Goal: Task Accomplishment & Management: Manage account settings

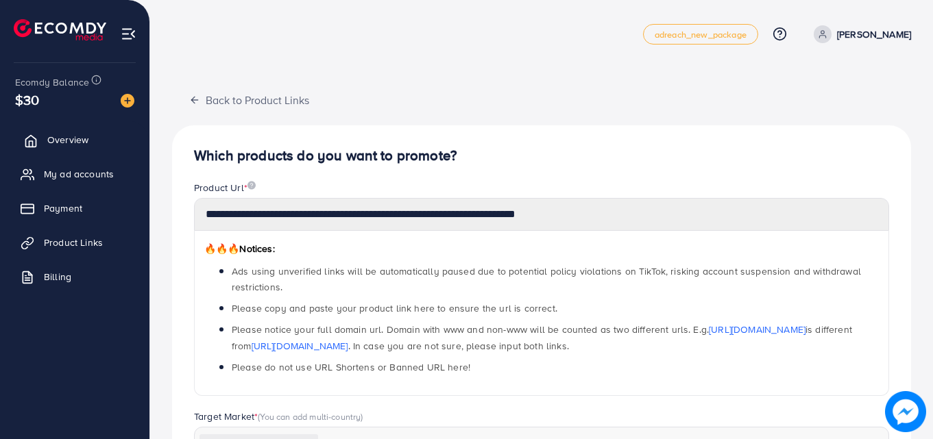
click at [82, 134] on span "Overview" at bounding box center [67, 140] width 41 height 14
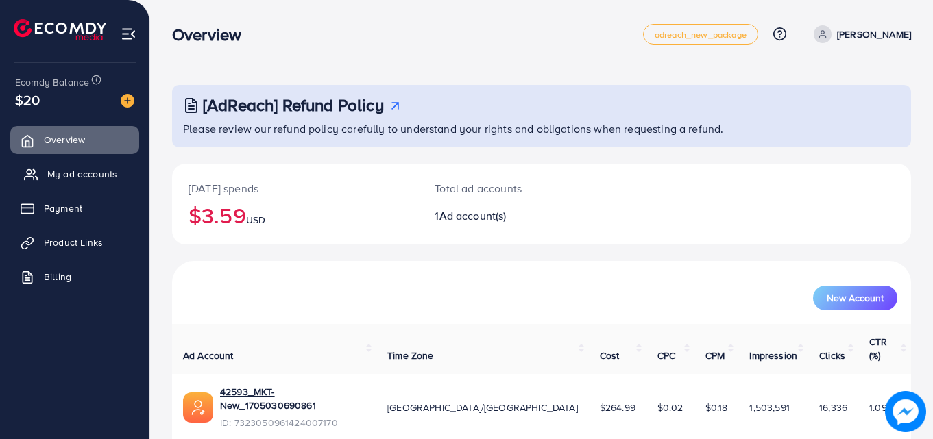
click at [121, 162] on link "My ad accounts" at bounding box center [74, 173] width 129 height 27
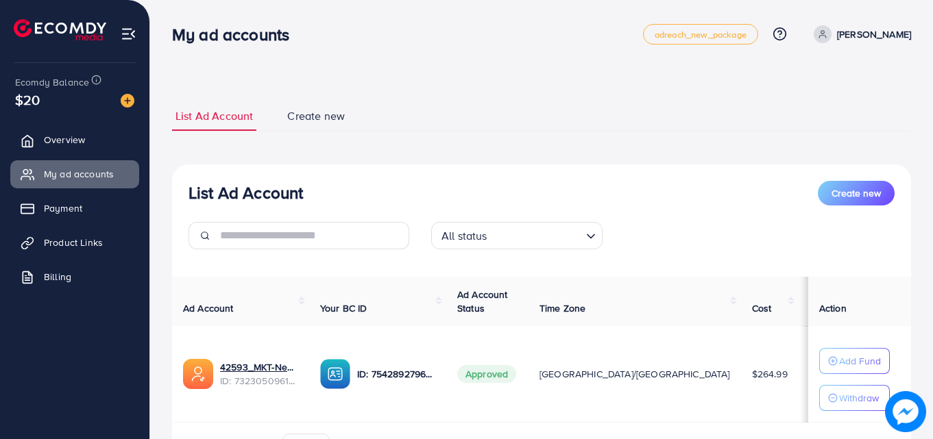
scroll to position [82, 0]
